Goal: Task Accomplishment & Management: Use online tool/utility

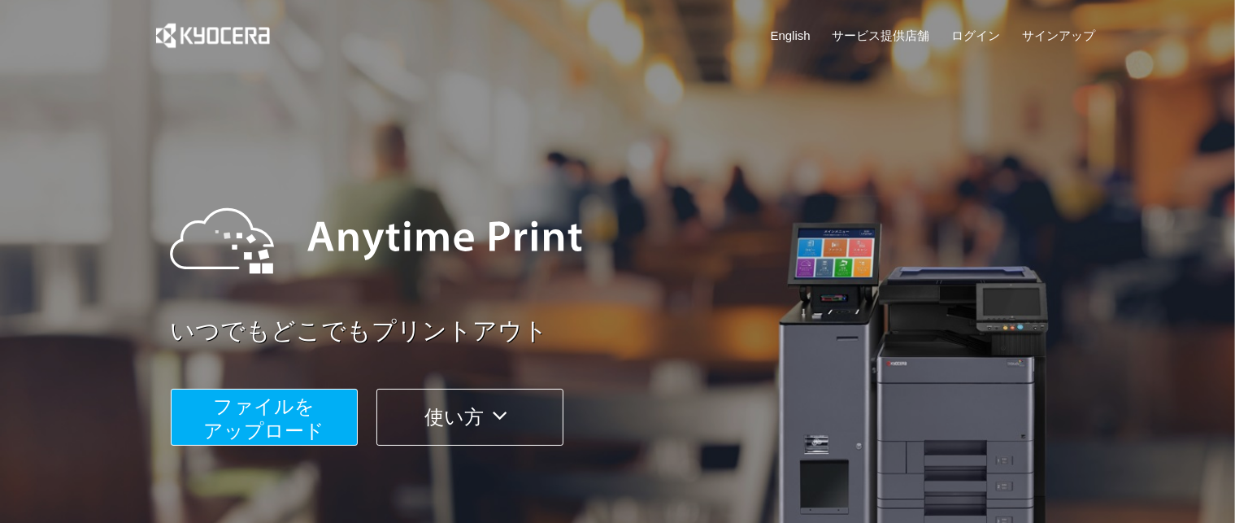
click at [249, 400] on span "ファイルを ​​アップロード" at bounding box center [263, 418] width 121 height 46
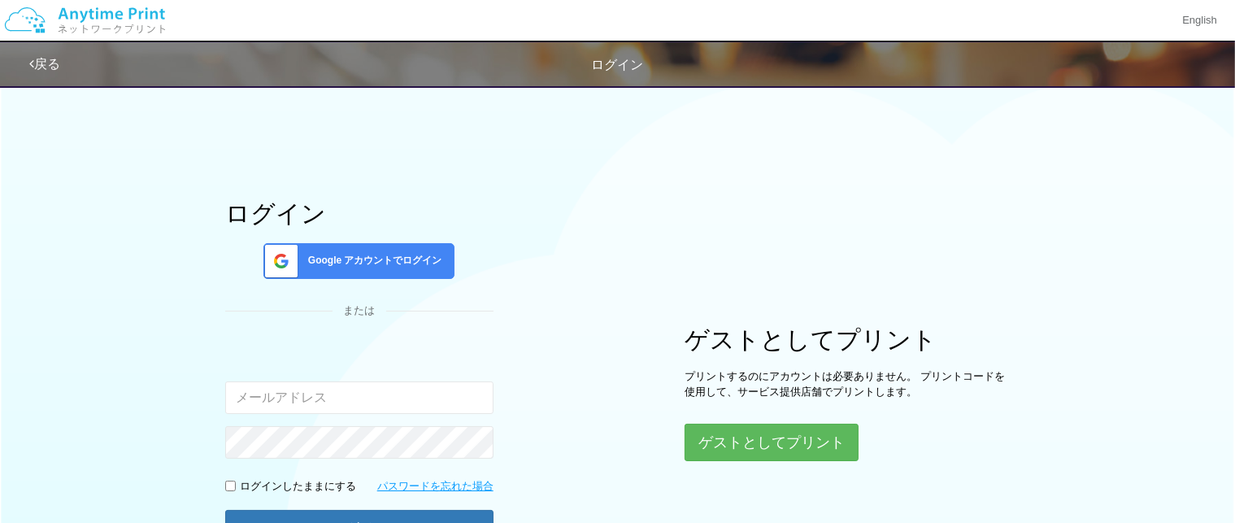
click at [381, 259] on span "Google アカウントでログイン" at bounding box center [372, 261] width 141 height 14
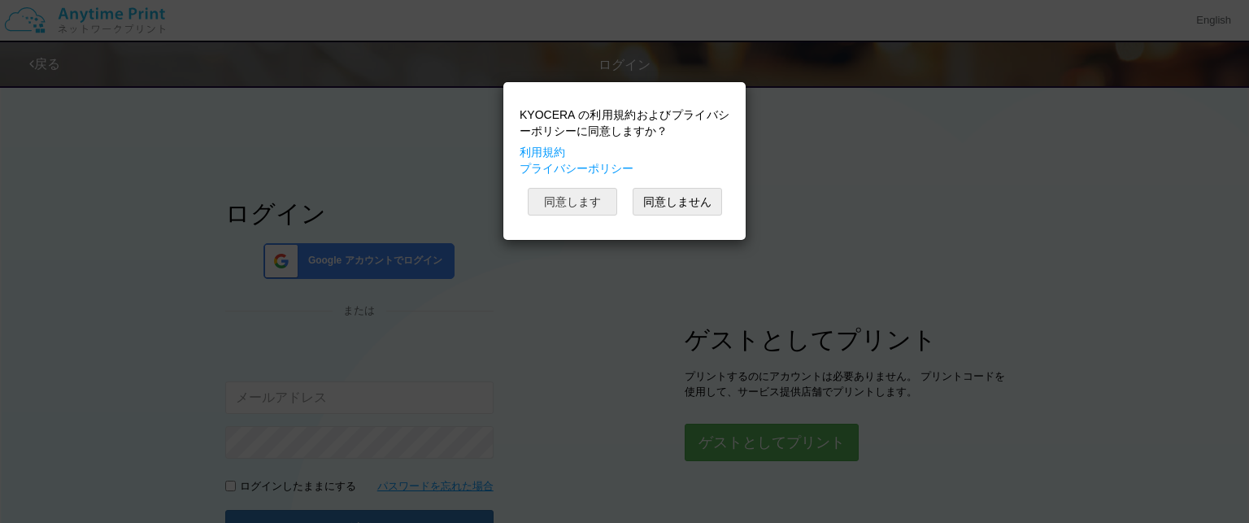
click at [576, 197] on button "同意します" at bounding box center [572, 202] width 89 height 28
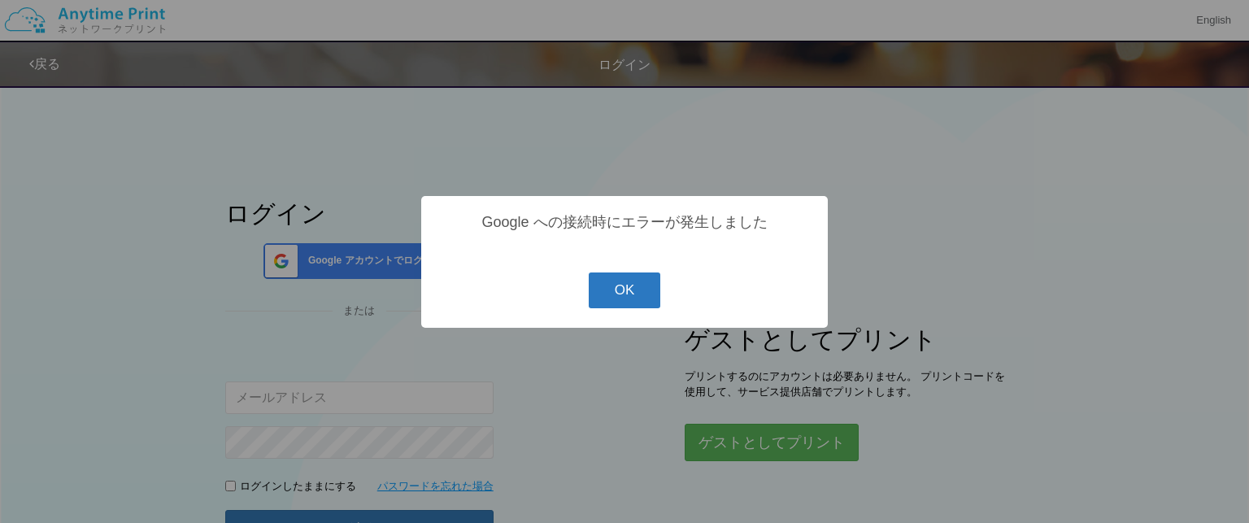
click at [633, 281] on button "OK" at bounding box center [625, 290] width 72 height 36
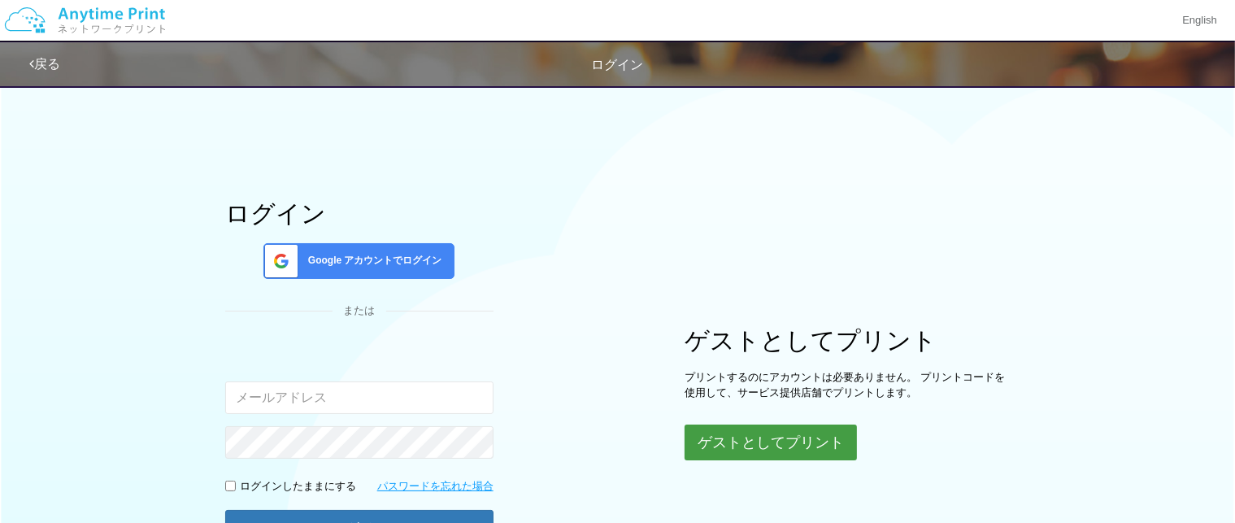
click at [722, 432] on button "ゲストとしてプリント" at bounding box center [771, 442] width 172 height 36
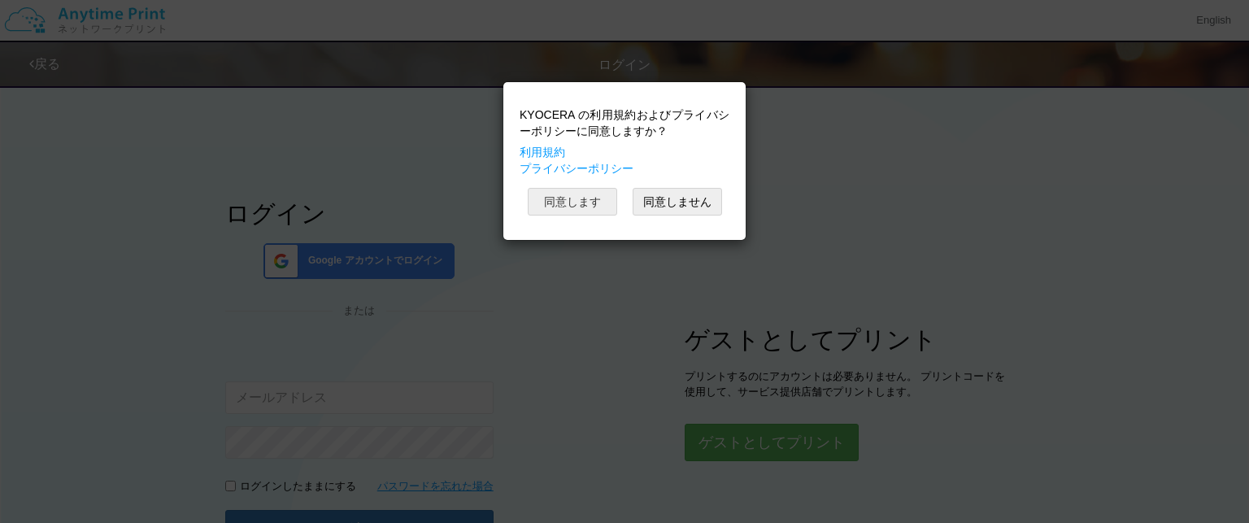
click at [597, 205] on button "同意します" at bounding box center [572, 202] width 89 height 28
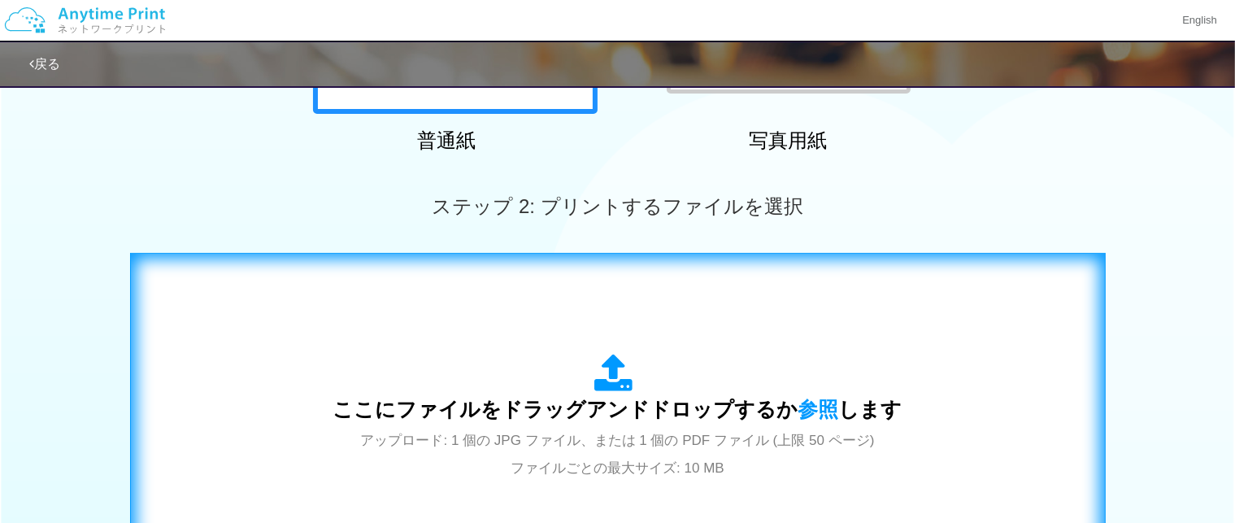
scroll to position [569, 0]
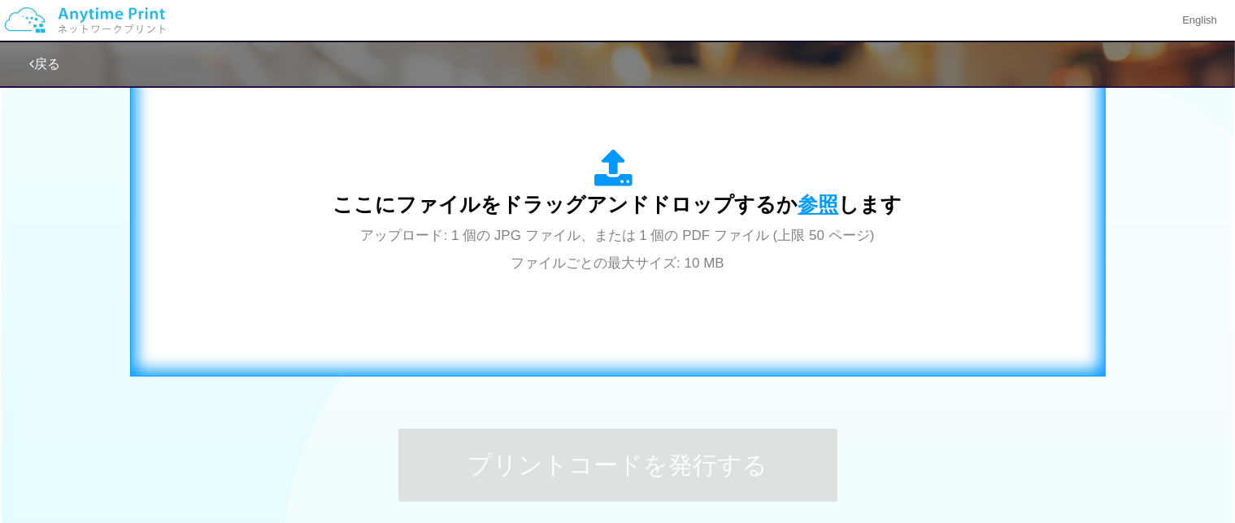
click at [798, 201] on span "参照" at bounding box center [818, 204] width 41 height 23
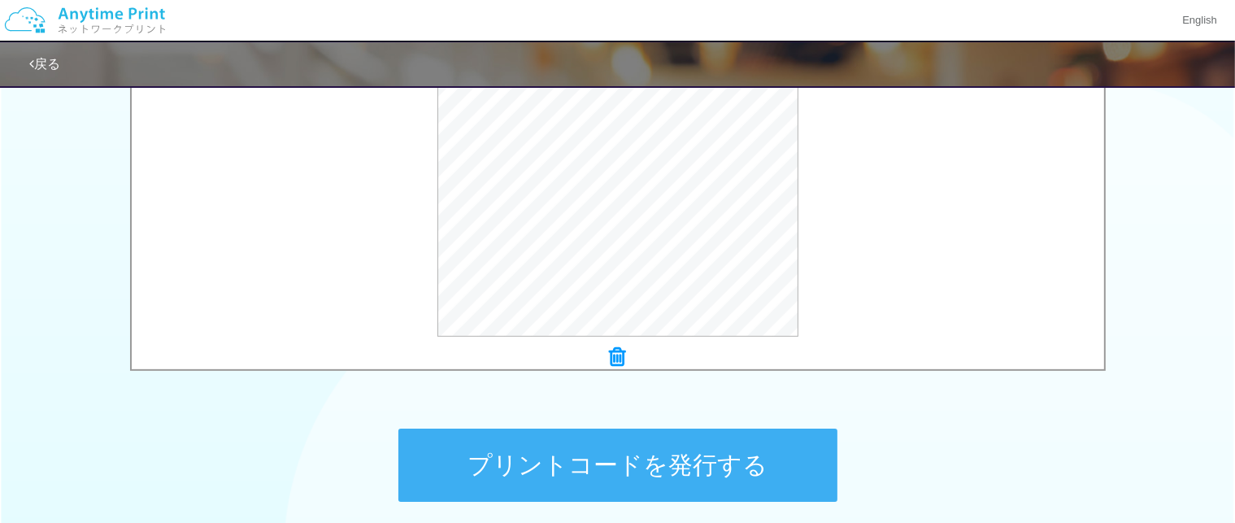
click at [608, 464] on button "プリントコードを発行する" at bounding box center [617, 464] width 439 height 73
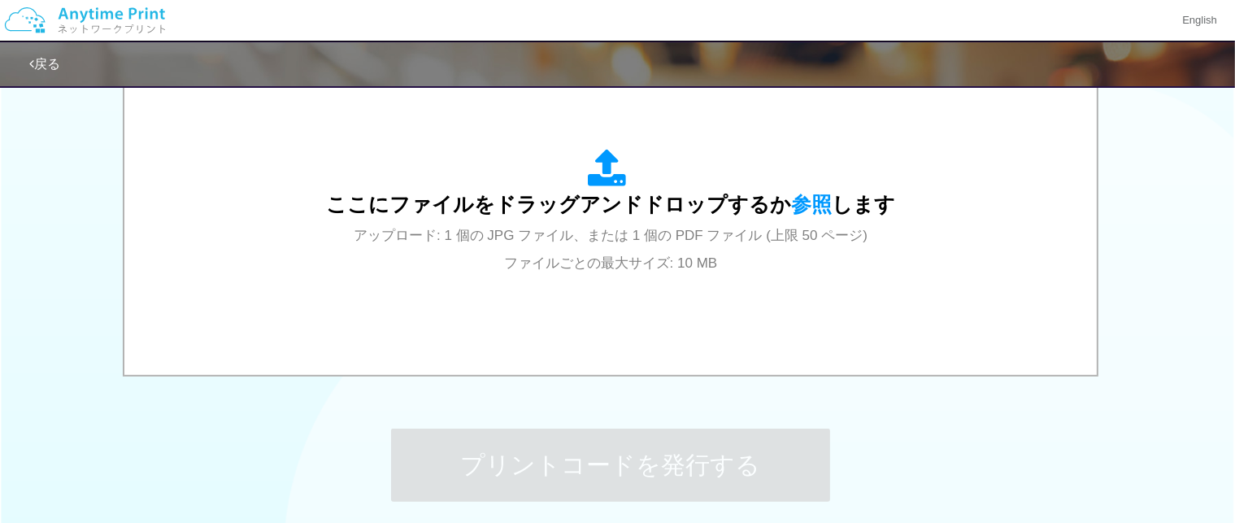
scroll to position [0, 0]
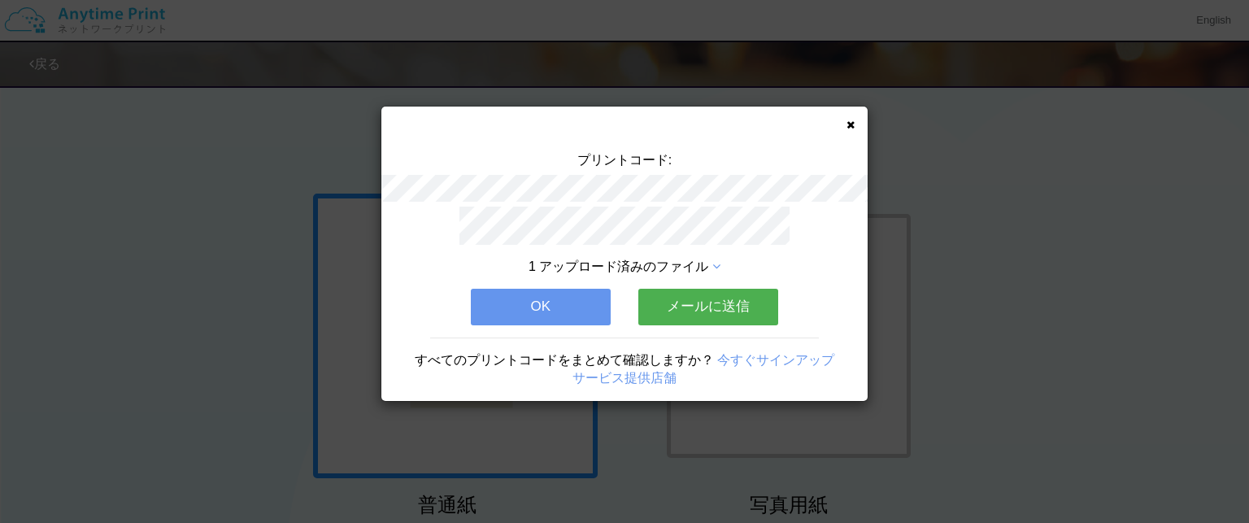
click at [544, 289] on button "OK" at bounding box center [541, 307] width 140 height 36
